Goal: Information Seeking & Learning: Learn about a topic

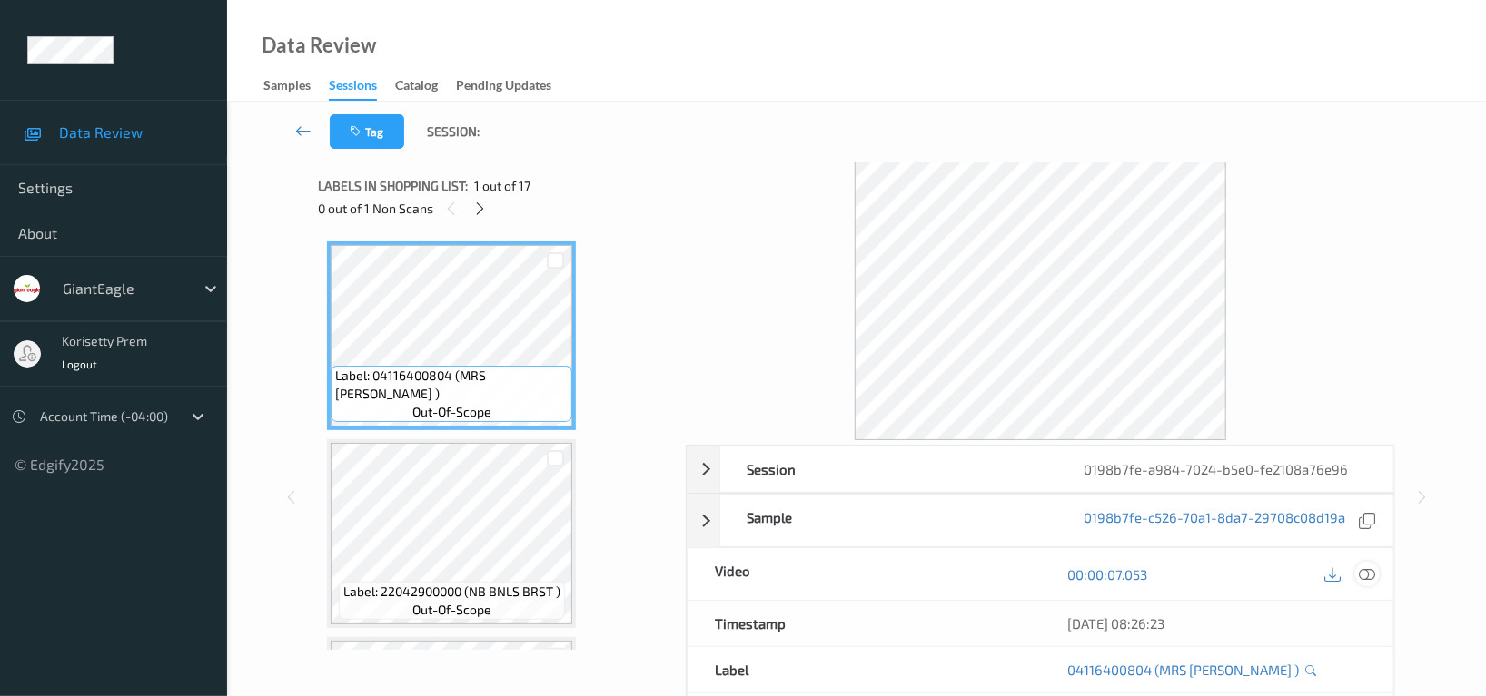
click at [1367, 573] on icon at bounding box center [1366, 575] width 16 height 16
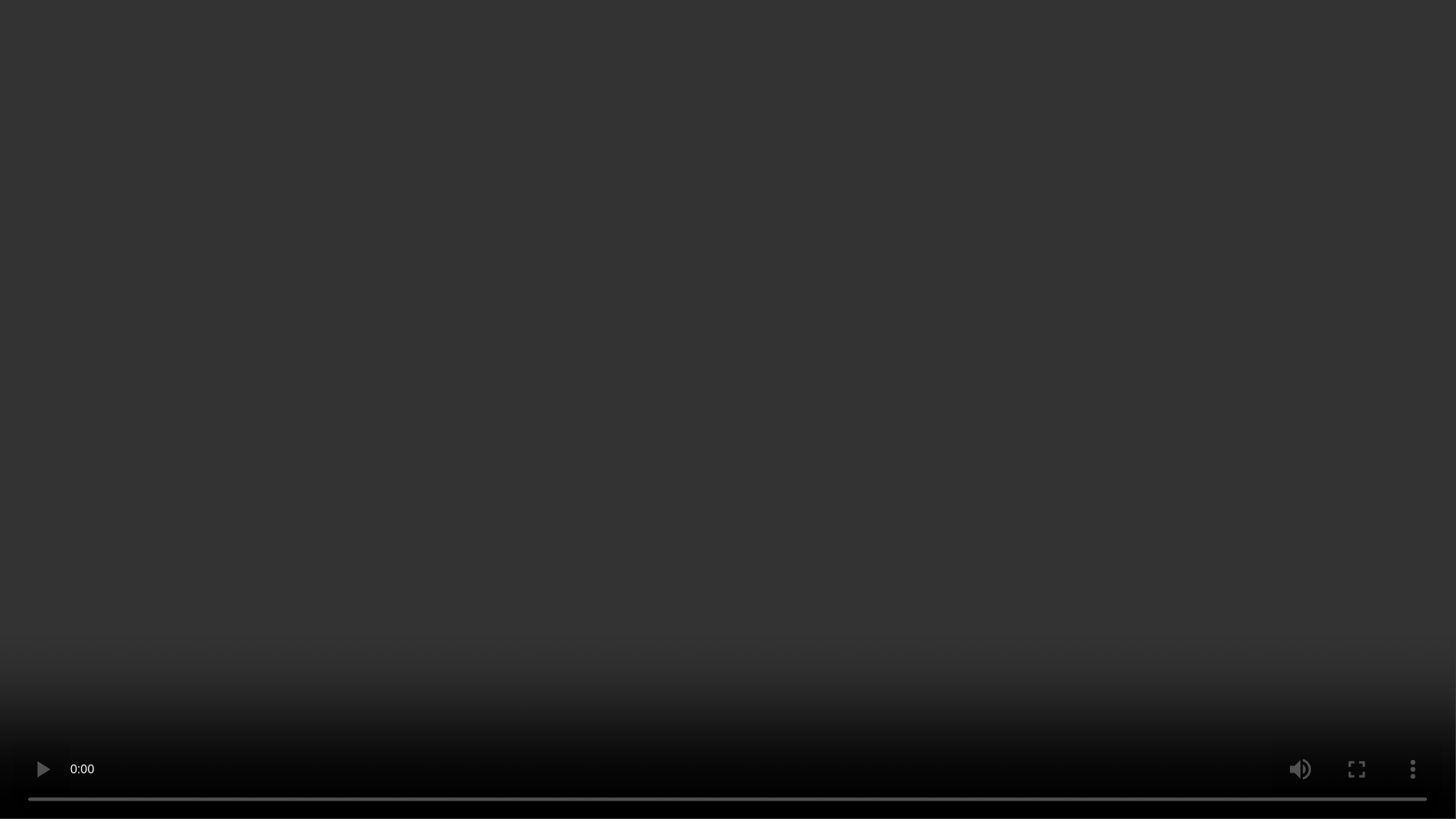
click at [807, 475] on video at bounding box center [728, 410] width 1456 height 819
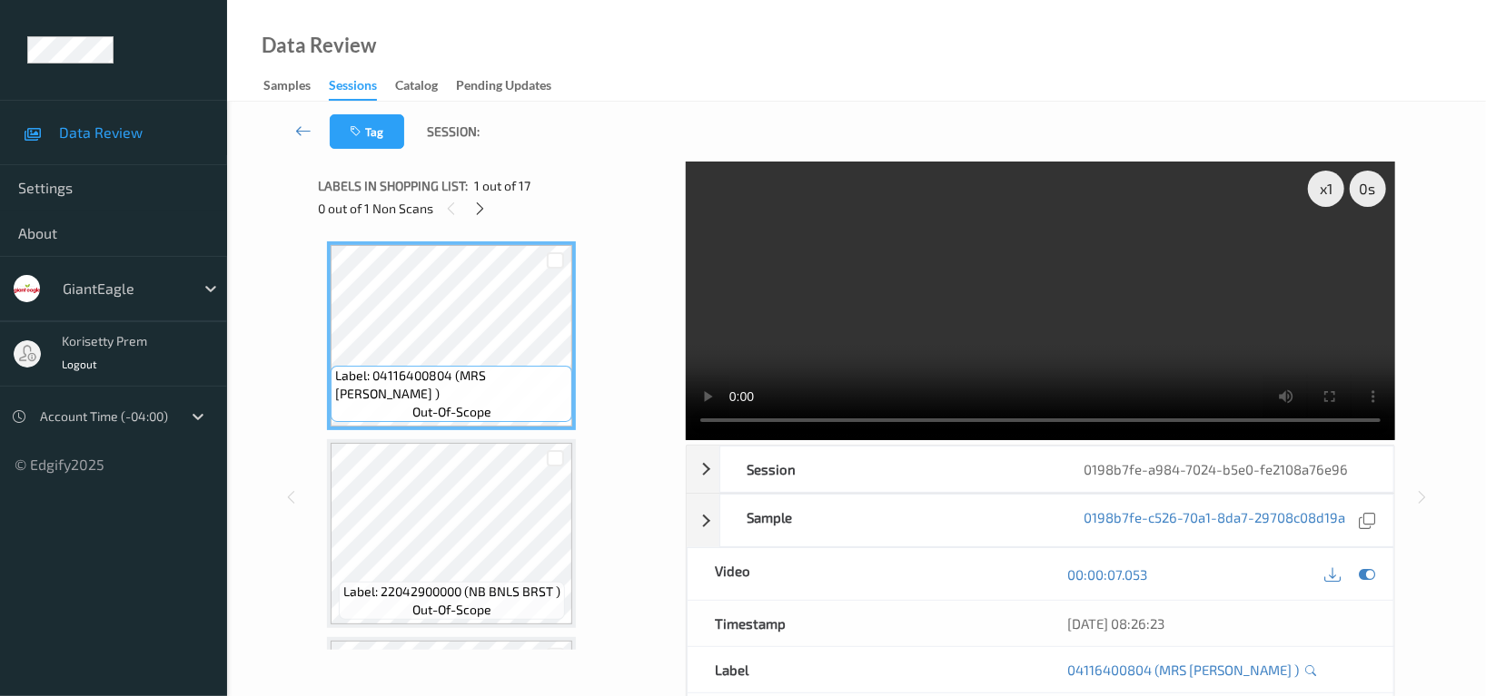
click at [1140, 230] on video at bounding box center [1040, 301] width 709 height 279
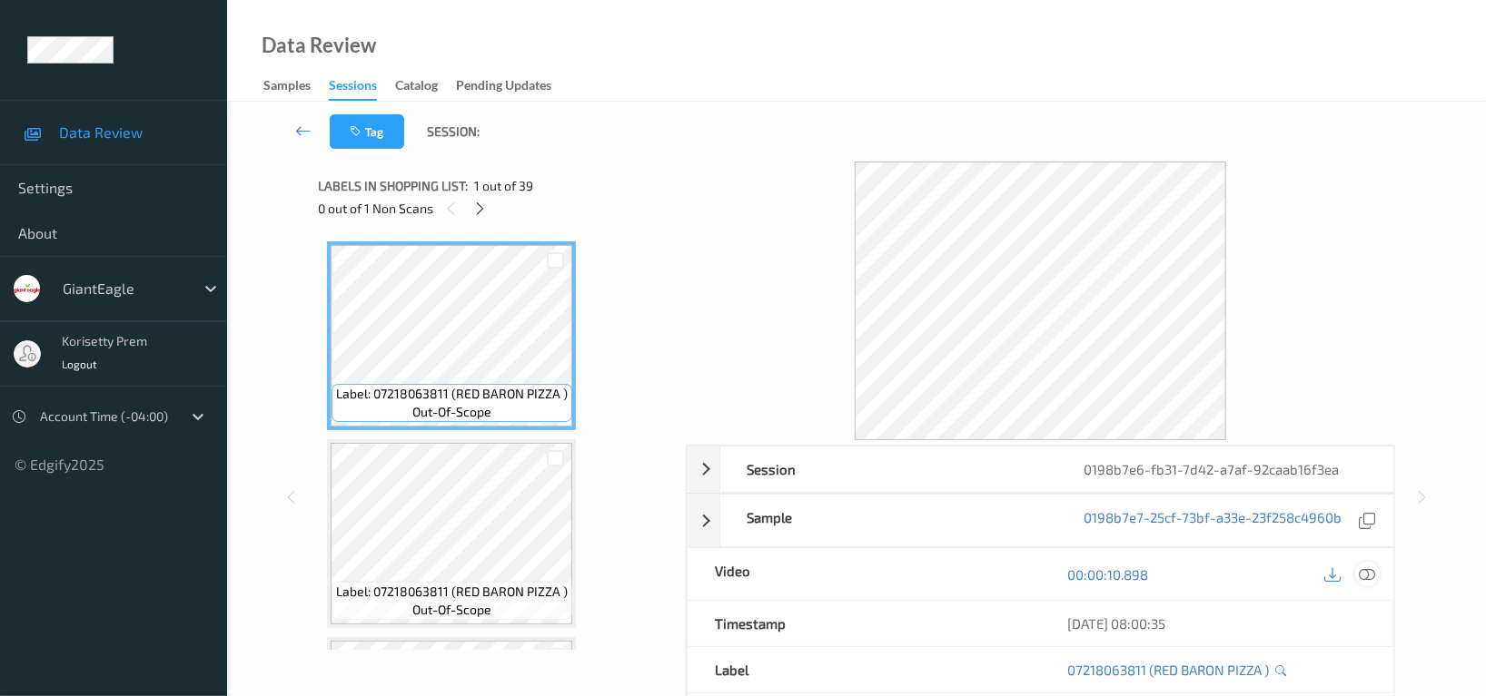
click at [1367, 572] on icon at bounding box center [1366, 575] width 16 height 16
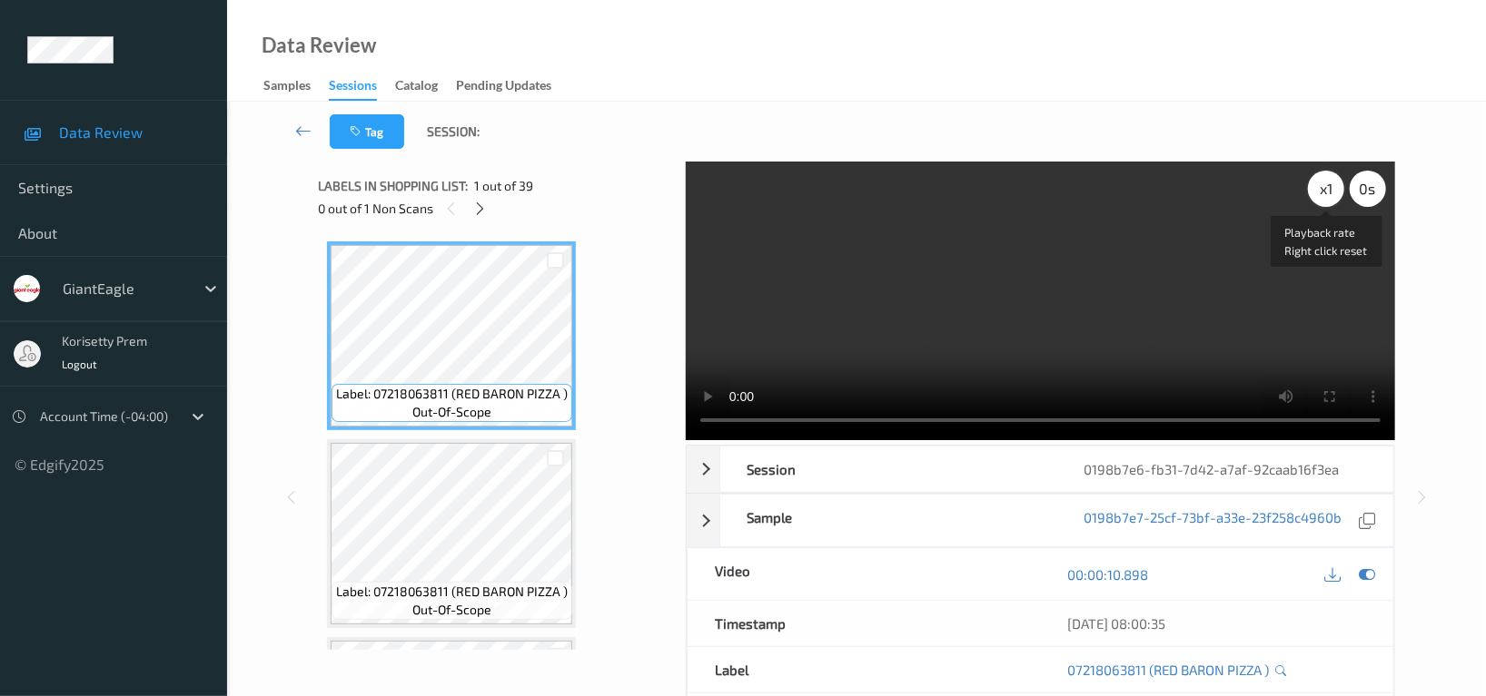
click at [1320, 188] on div "x 1" at bounding box center [1326, 189] width 36 height 36
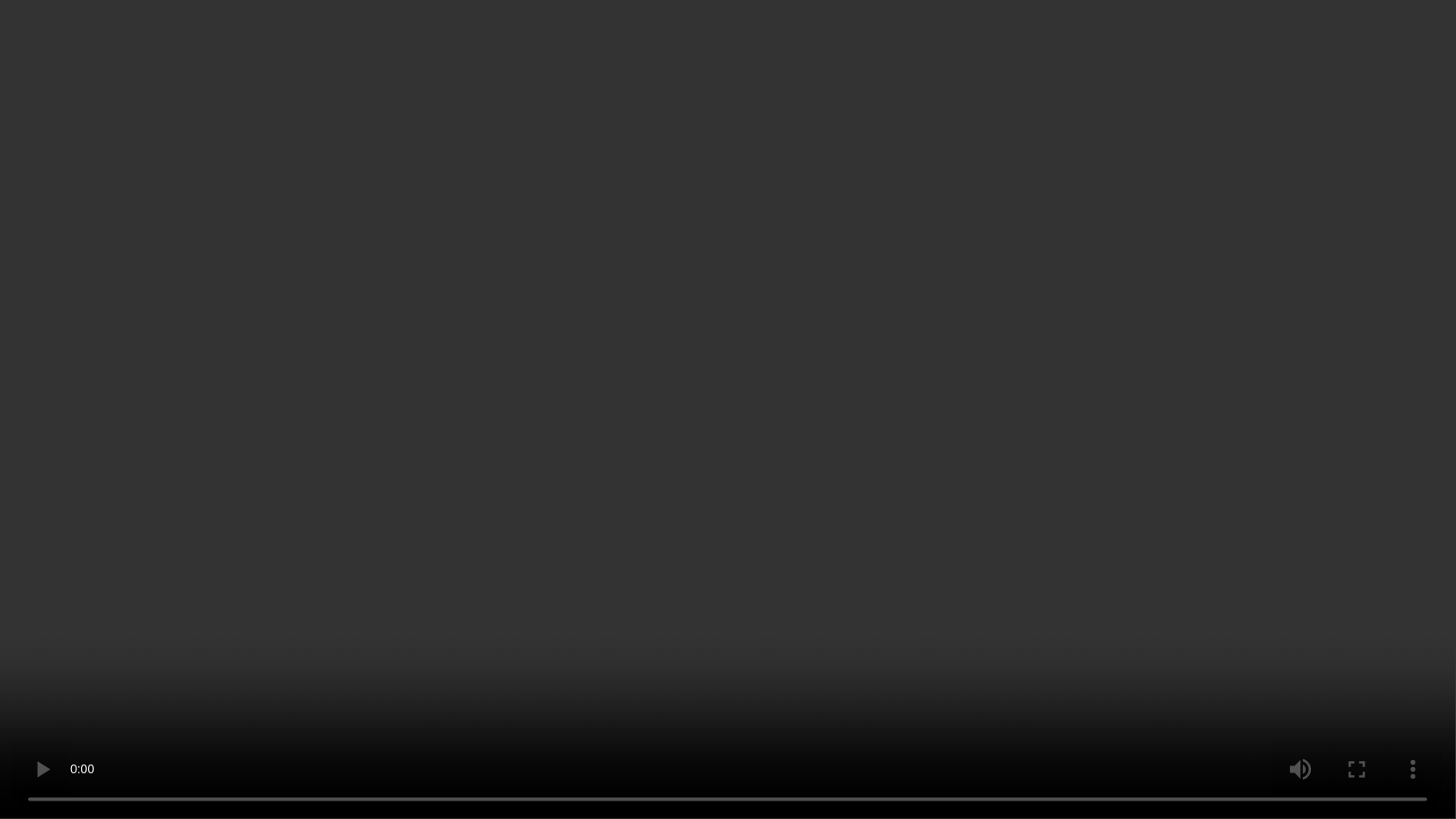
click at [704, 550] on video at bounding box center [728, 410] width 1456 height 819
click at [895, 514] on video at bounding box center [728, 410] width 1456 height 819
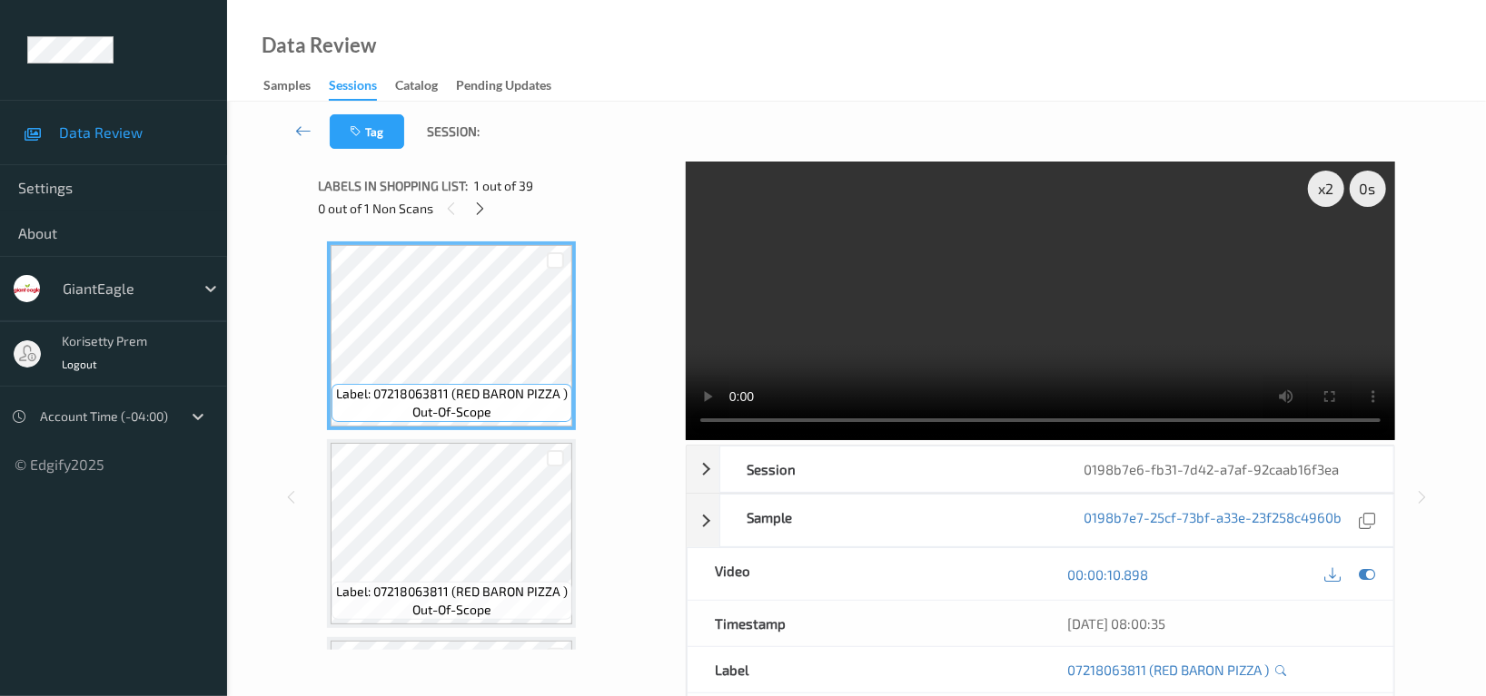
click at [1117, 282] on video at bounding box center [1040, 301] width 709 height 279
click at [1103, 333] on video at bounding box center [1040, 301] width 709 height 279
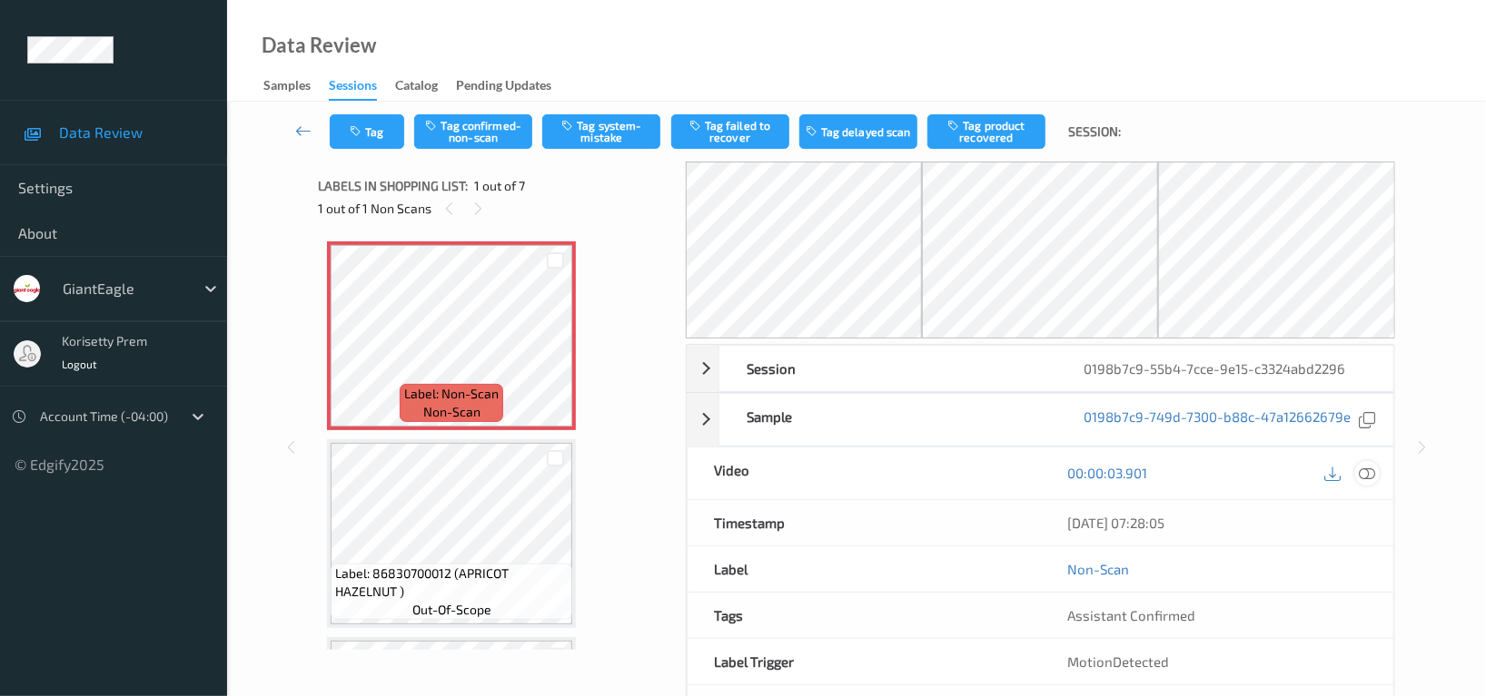
click at [1370, 475] on icon at bounding box center [1366, 473] width 16 height 16
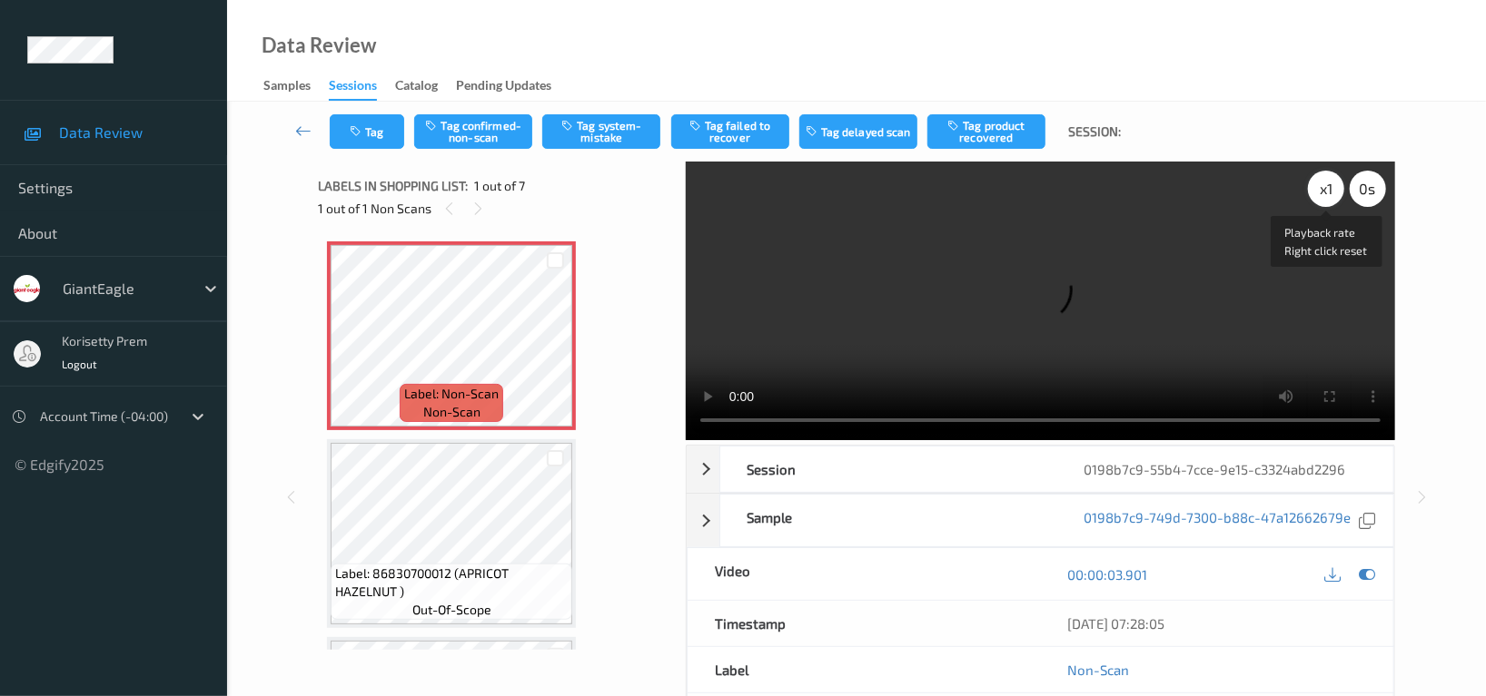
click at [1328, 175] on div "x 1" at bounding box center [1326, 189] width 36 height 36
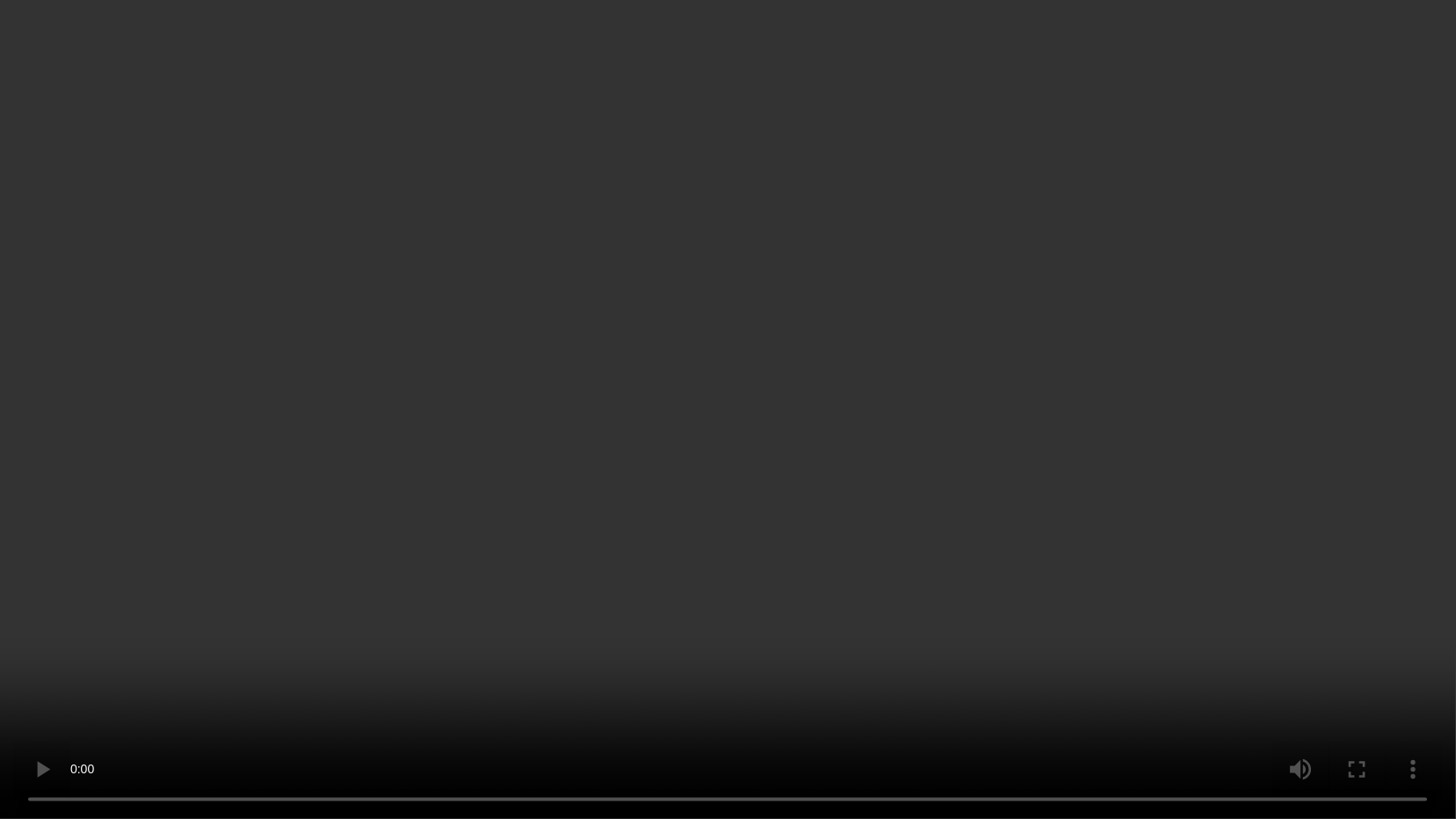
click at [702, 593] on video at bounding box center [728, 410] width 1456 height 819
click at [1030, 410] on video at bounding box center [728, 410] width 1456 height 819
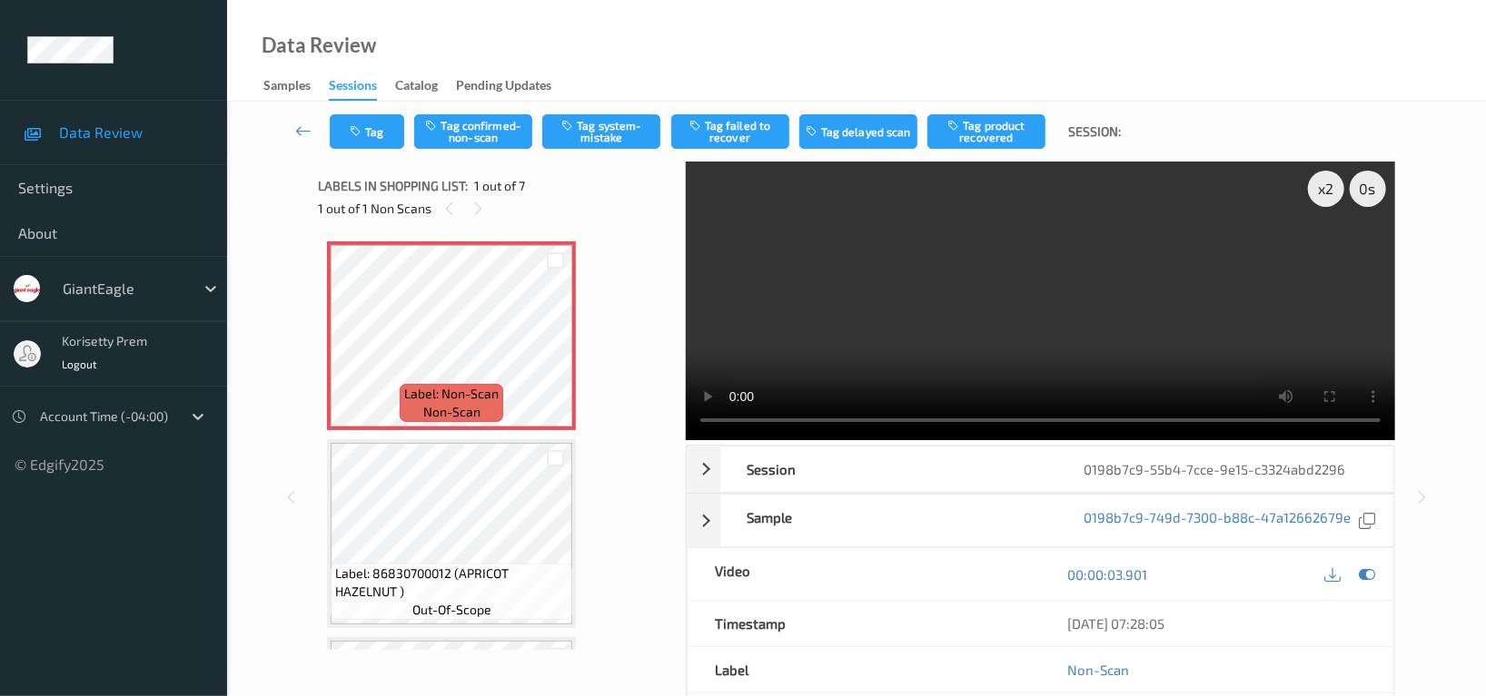
click at [402, 405] on div "x 2 0 s Session 0198b7c9-55b4-7cce-9e15-c3324abd2296 Session ID 0198b7c9-55b4-7…" at bounding box center [856, 498] width 1076 height 672
click at [1335, 194] on div "x 2" at bounding box center [1326, 189] width 36 height 36
click at [1335, 194] on div "x 4" at bounding box center [1326, 189] width 36 height 36
click at [1335, 194] on div "x 8" at bounding box center [1326, 189] width 36 height 36
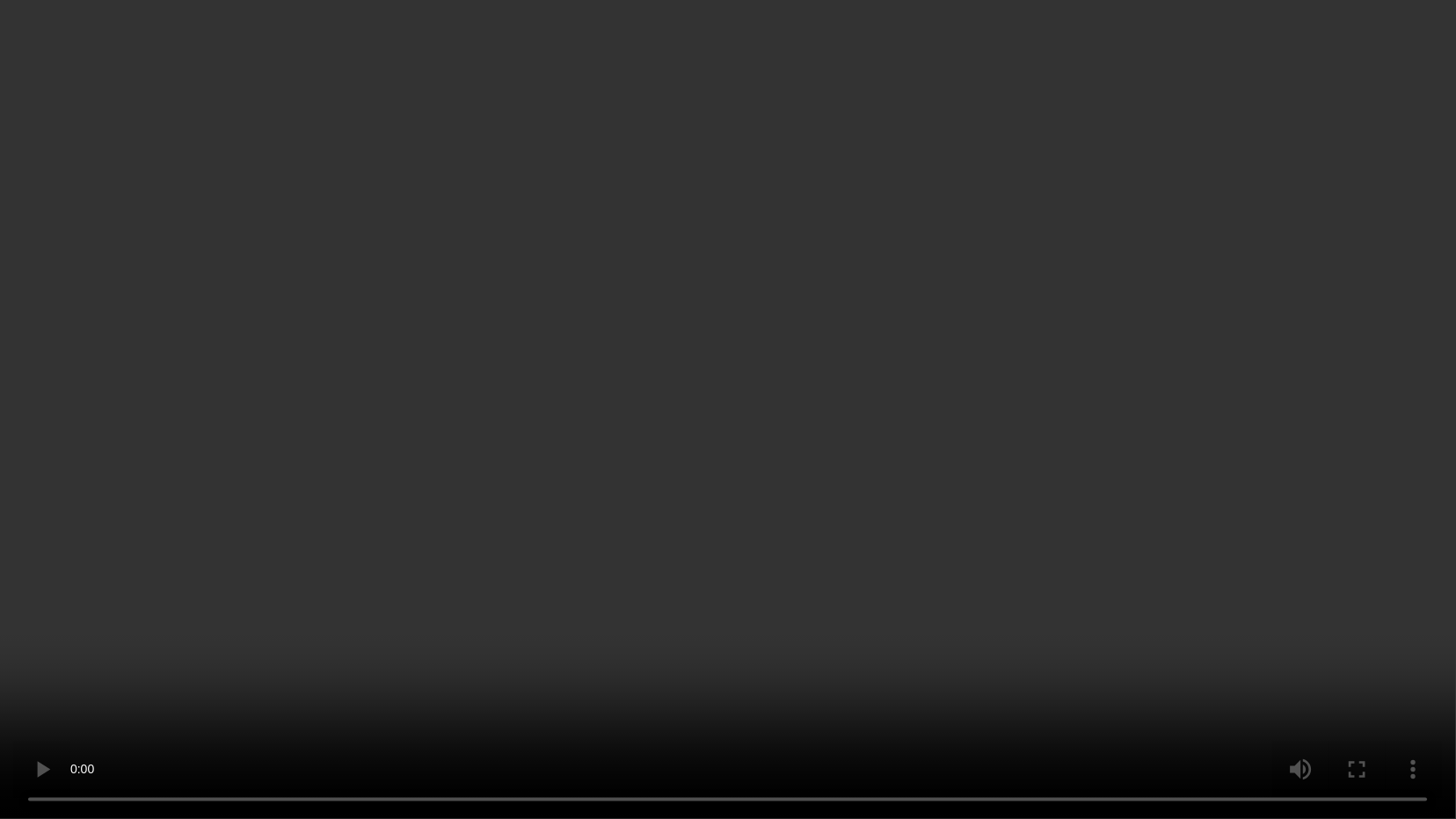
click at [598, 674] on video at bounding box center [728, 410] width 1456 height 819
click at [891, 493] on video at bounding box center [728, 410] width 1456 height 819
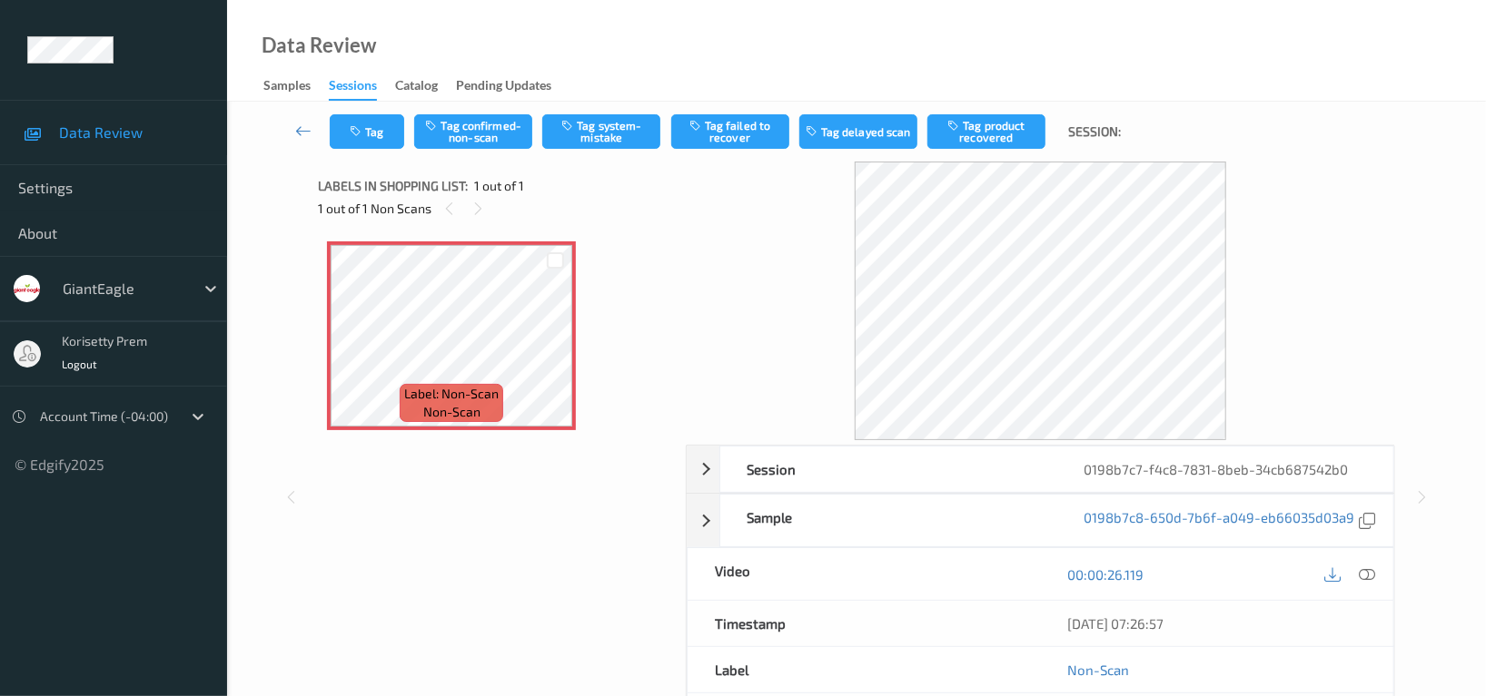
drag, startPoint x: 1376, startPoint y: 578, endPoint x: 1335, endPoint y: 568, distance: 42.1
click at [1376, 577] on div at bounding box center [1367, 574] width 25 height 25
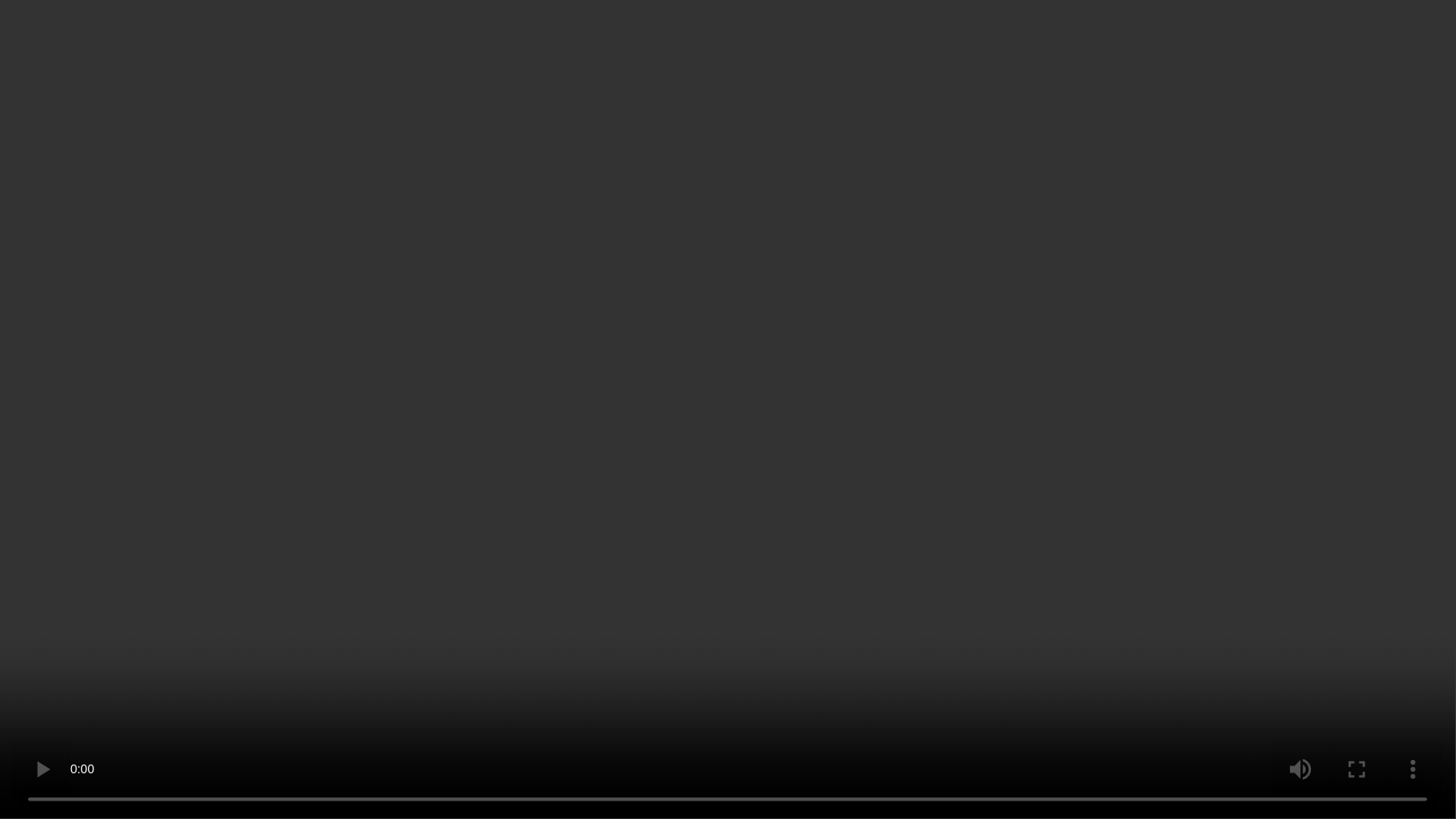
click at [761, 597] on video at bounding box center [728, 410] width 1456 height 819
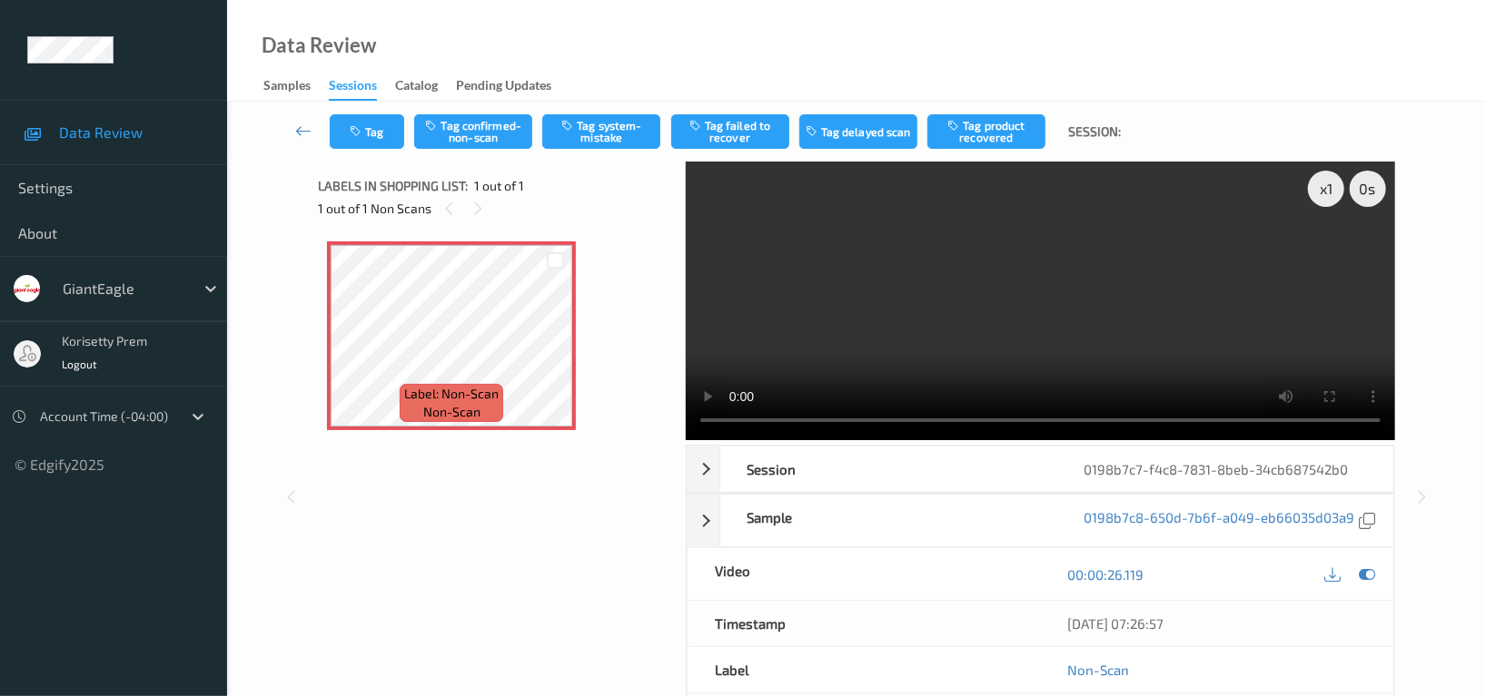
click at [1147, 343] on video at bounding box center [1040, 301] width 709 height 279
